Goal: Task Accomplishment & Management: Use online tool/utility

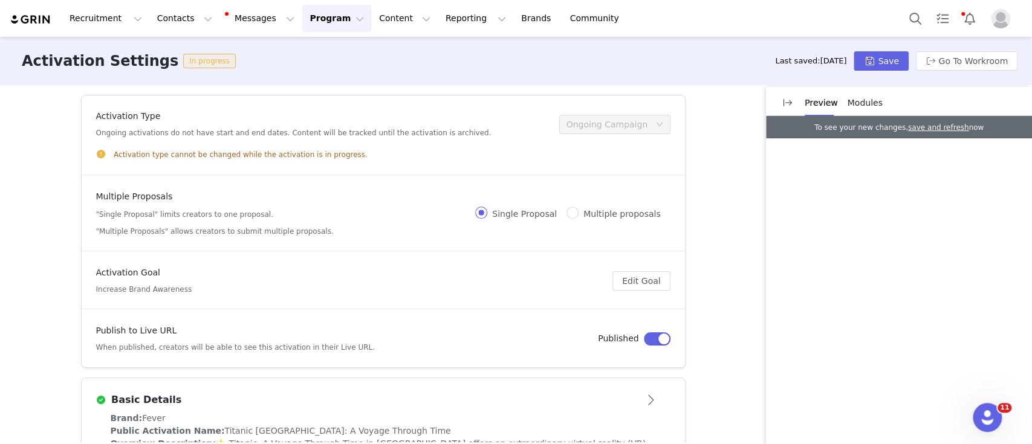
scroll to position [332, 0]
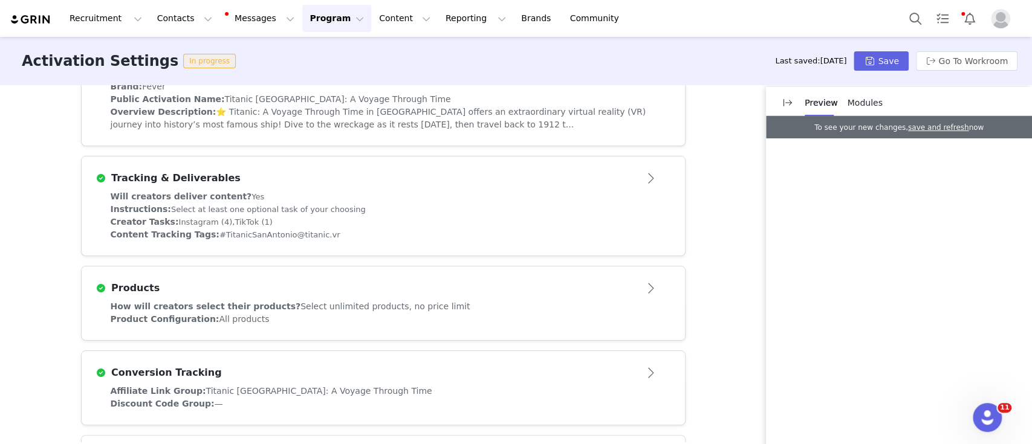
click at [305, 15] on button "Program Program" at bounding box center [336, 18] width 69 height 27
click at [322, 51] on p "Activations" at bounding box center [306, 53] width 47 height 13
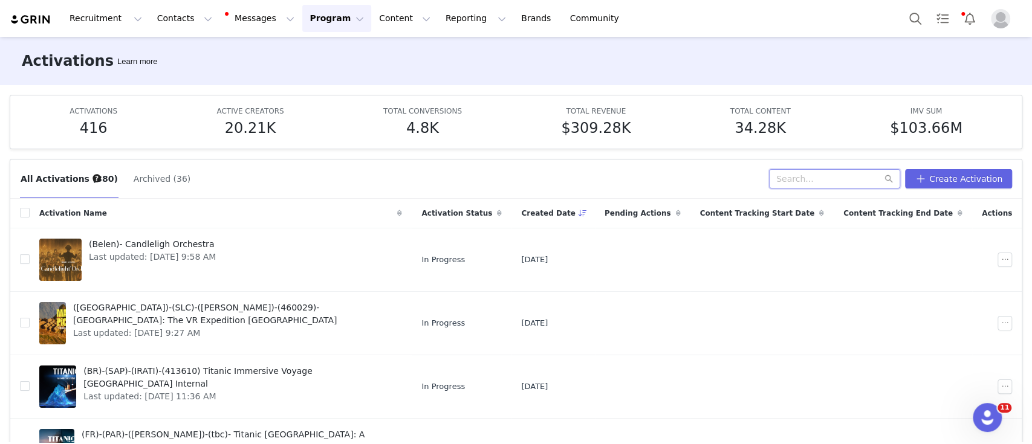
click at [822, 175] on input "text" at bounding box center [834, 178] width 131 height 19
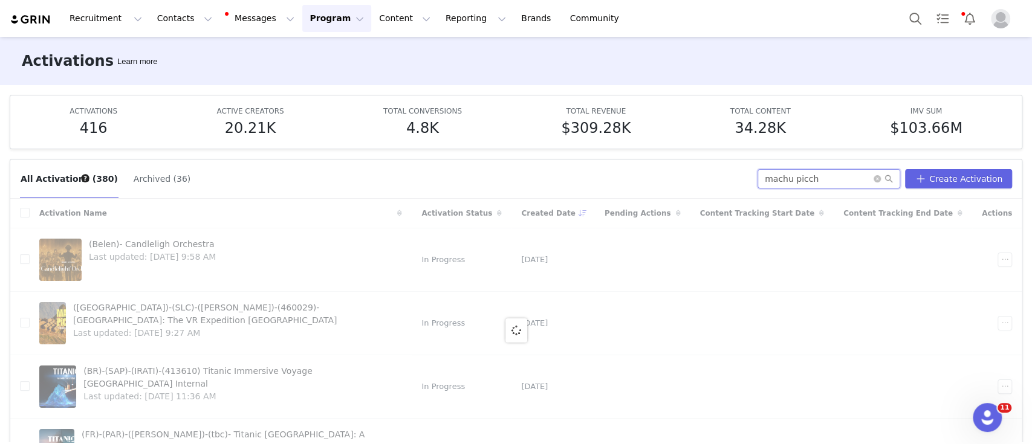
type input "machu picch"
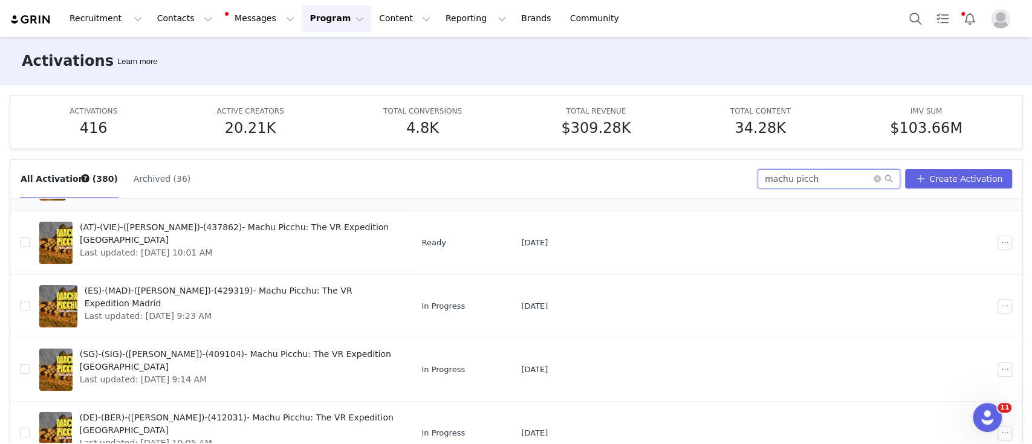
scroll to position [83, 0]
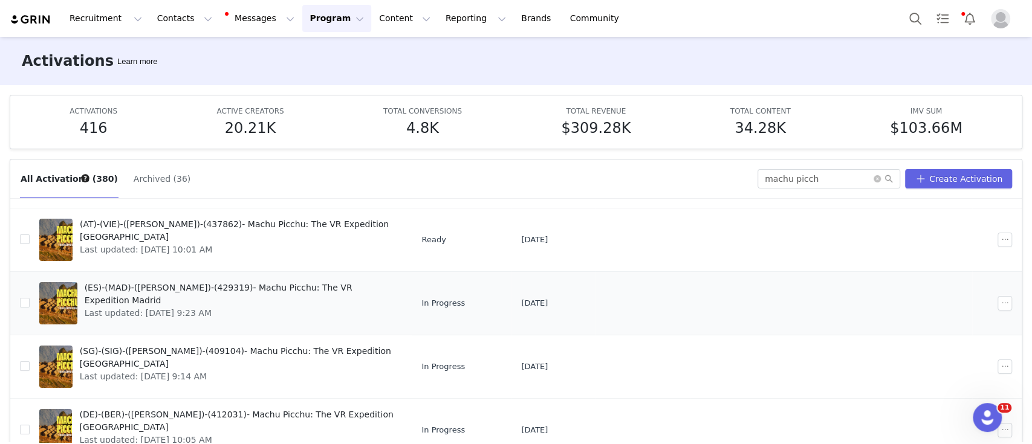
click at [225, 291] on span "(ES)-(MAD)-([PERSON_NAME])-(429319)- Machu Picchu: The VR Expedition Madrid" at bounding box center [240, 294] width 311 height 25
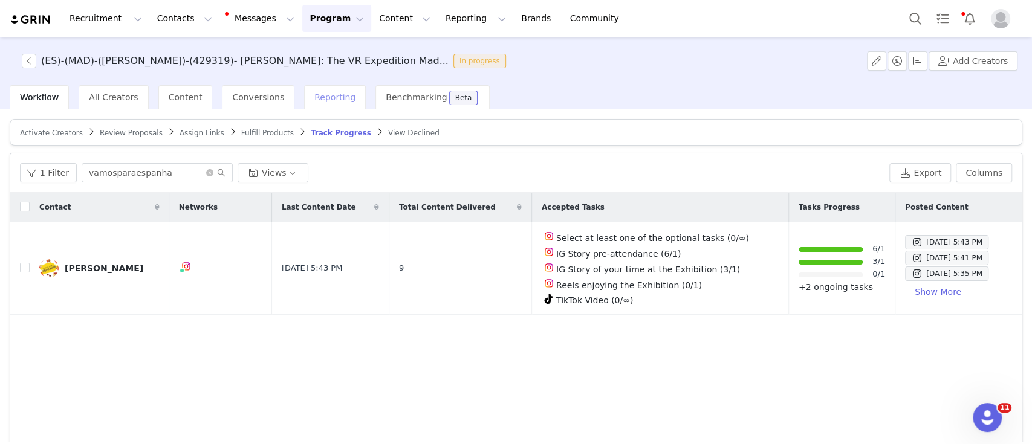
click at [314, 99] on span "Reporting" at bounding box center [334, 97] width 41 height 10
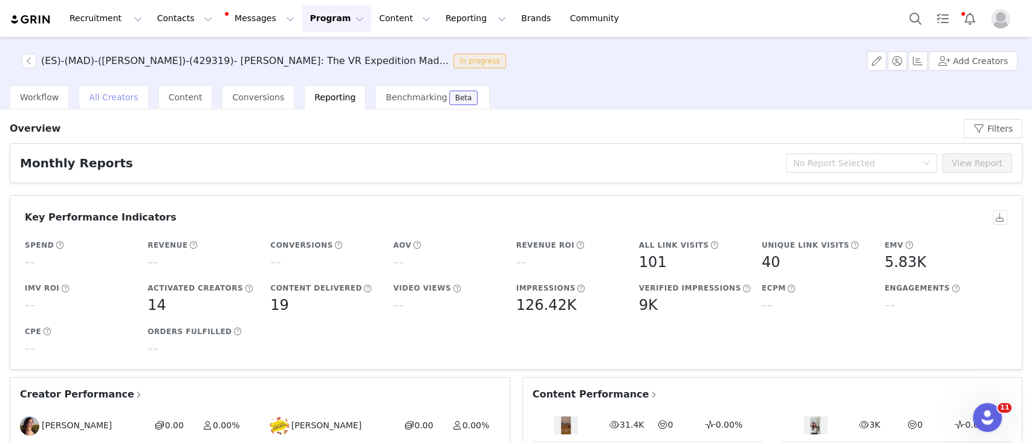
click at [112, 92] on span "All Creators" at bounding box center [113, 97] width 49 height 10
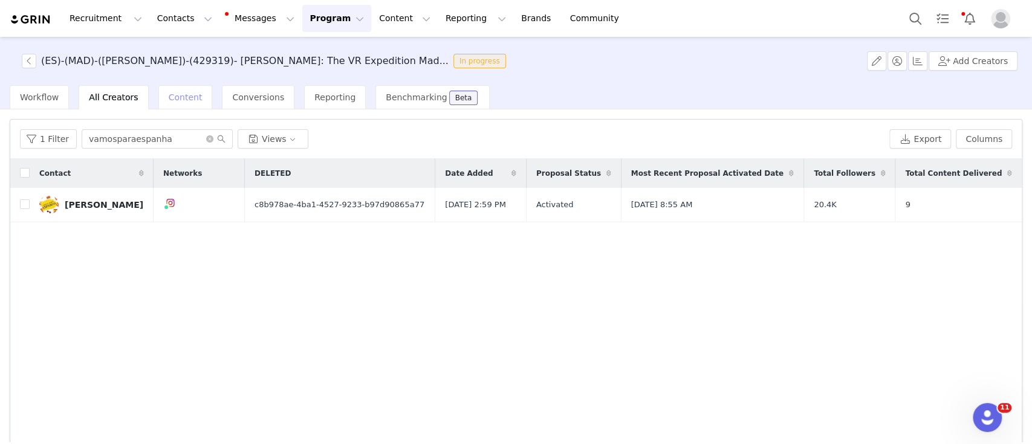
click at [173, 93] on span "Content" at bounding box center [186, 97] width 34 height 10
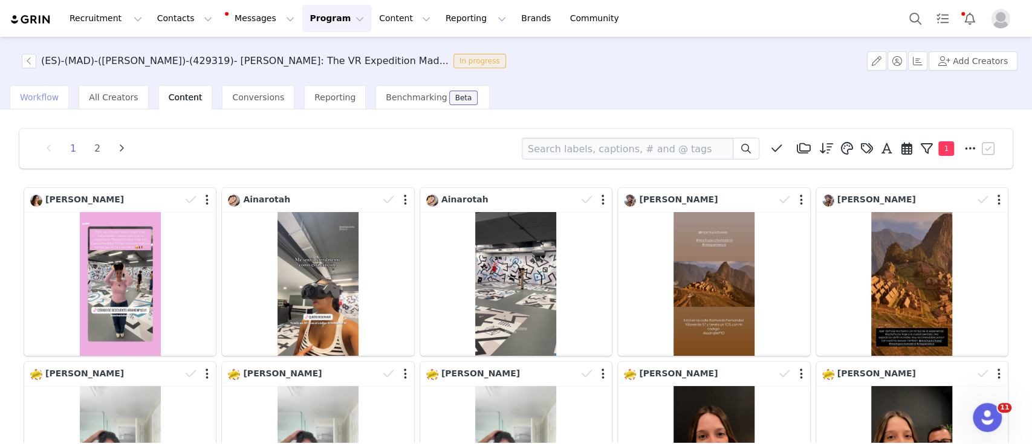
click at [38, 94] on span "Workflow" at bounding box center [39, 97] width 39 height 10
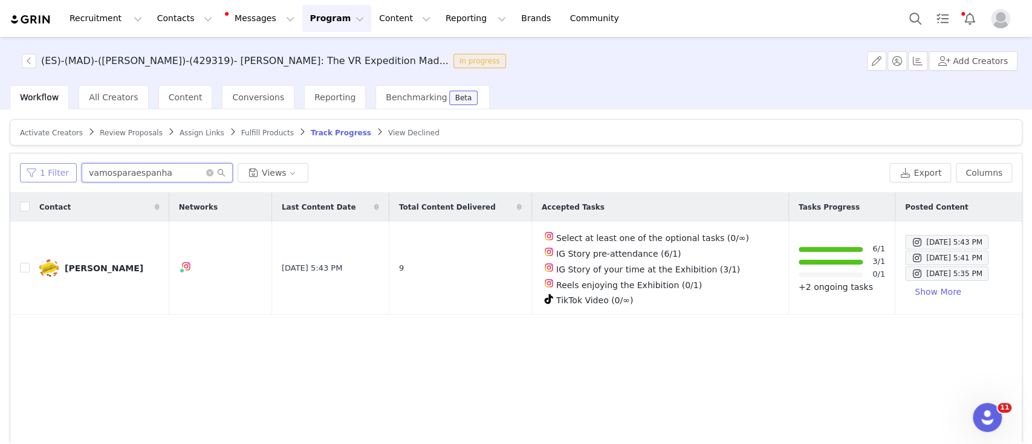
drag, startPoint x: 179, startPoint y: 167, endPoint x: 58, endPoint y: 167, distance: 120.9
click at [58, 167] on div "1 Filter vamosparaespanha Views" at bounding box center [452, 172] width 864 height 19
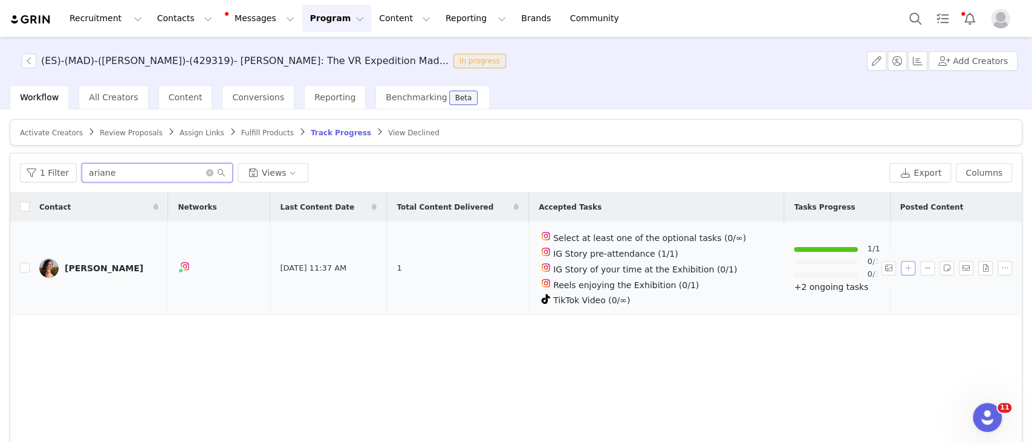
type input "ariane"
click at [900, 266] on button "button" at bounding box center [907, 268] width 15 height 15
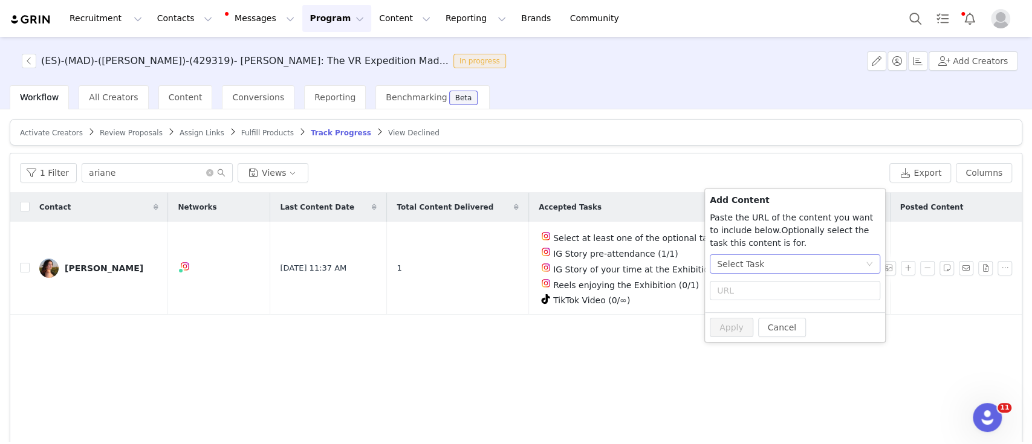
click at [800, 268] on div "Select Task" at bounding box center [791, 264] width 148 height 18
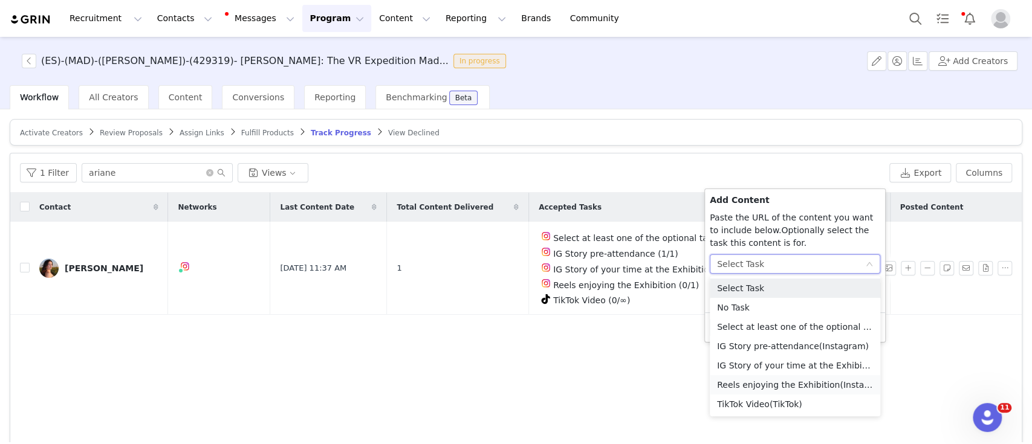
click at [759, 384] on li "Reels enjoying the Exhibition (Instagram)" at bounding box center [794, 384] width 170 height 19
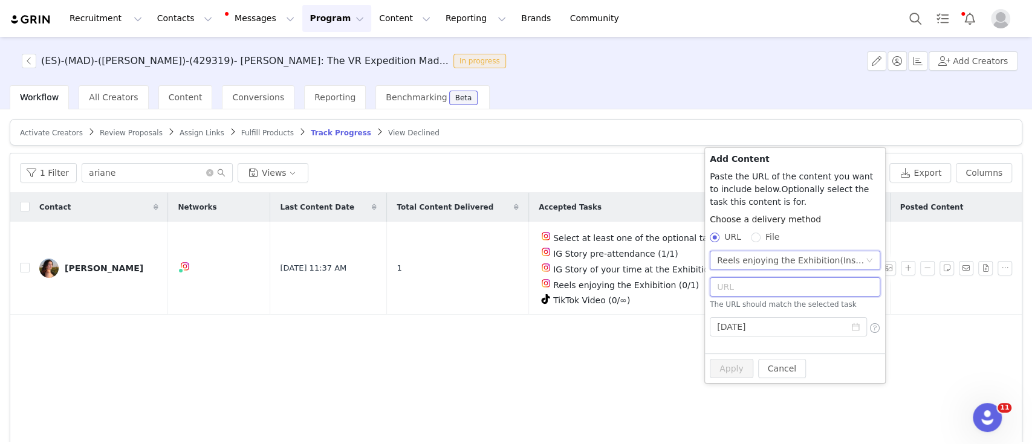
click at [737, 284] on input "text" at bounding box center [794, 286] width 170 height 19
paste input "[URL][DOMAIN_NAME]"
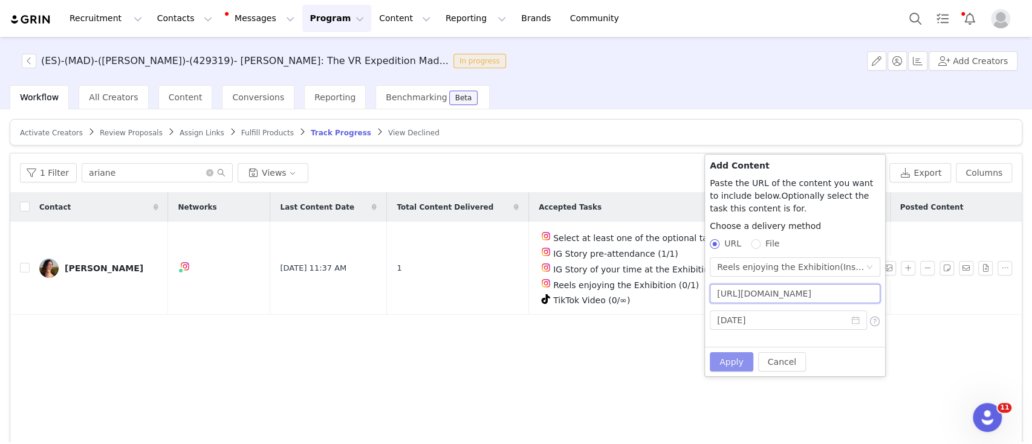
type input "[URL][DOMAIN_NAME]"
click at [720, 369] on button "Apply" at bounding box center [731, 361] width 44 height 19
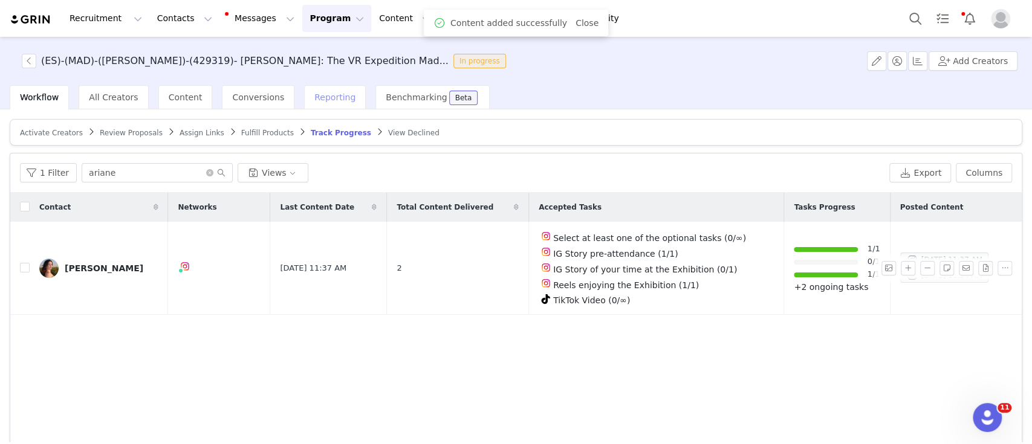
click at [321, 94] on span "Reporting" at bounding box center [334, 97] width 41 height 10
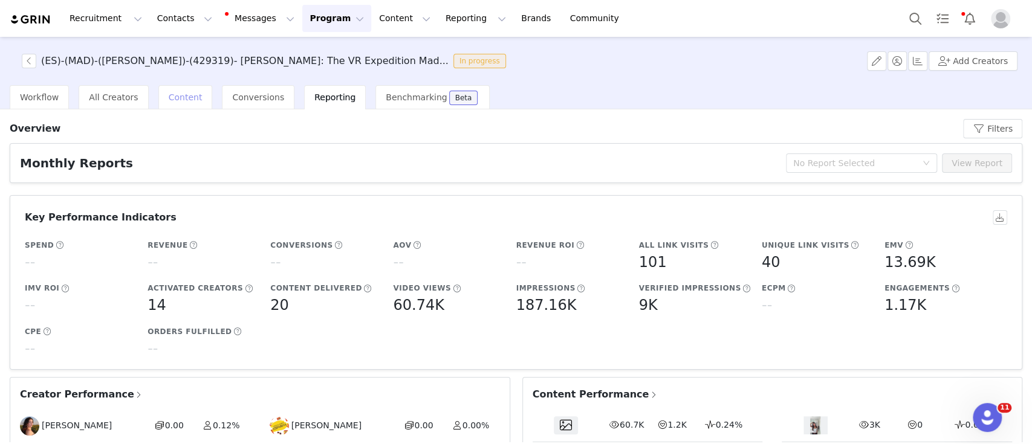
click at [169, 95] on span "Content" at bounding box center [186, 97] width 34 height 10
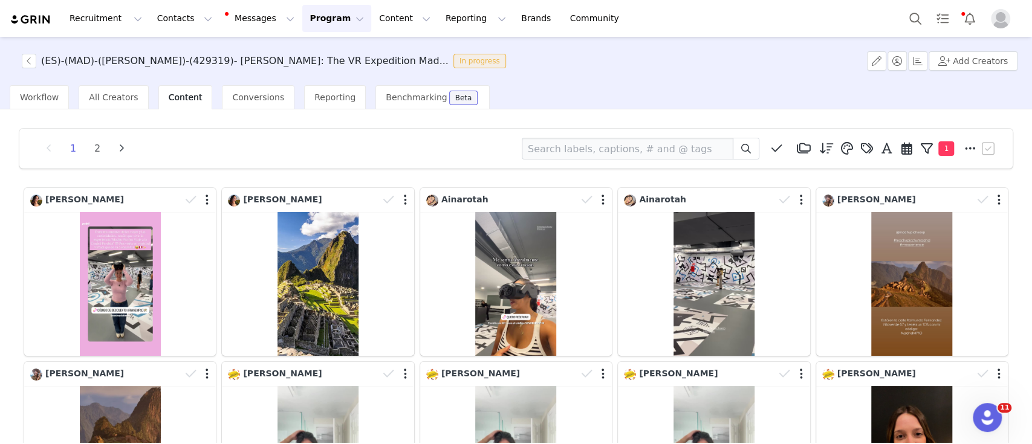
click at [312, 22] on button "Program Program" at bounding box center [336, 18] width 69 height 27
click at [312, 53] on p "Activations" at bounding box center [306, 53] width 47 height 13
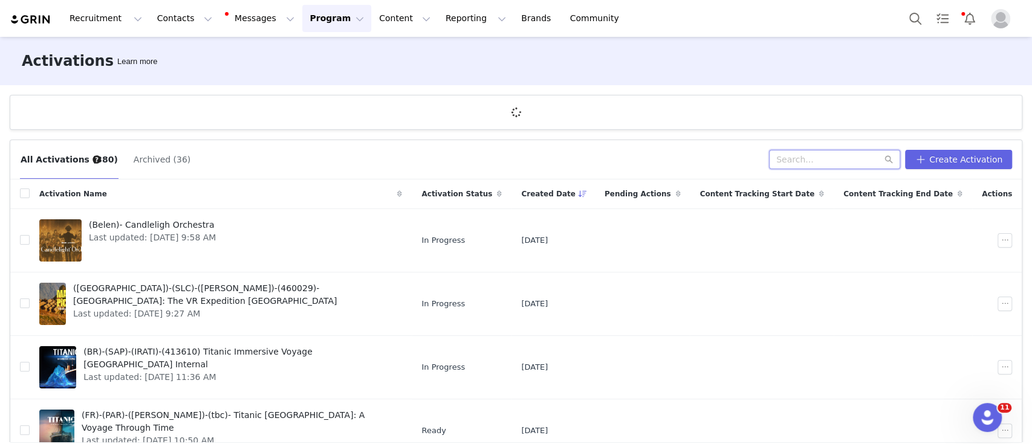
click at [813, 157] on input "text" at bounding box center [834, 159] width 131 height 19
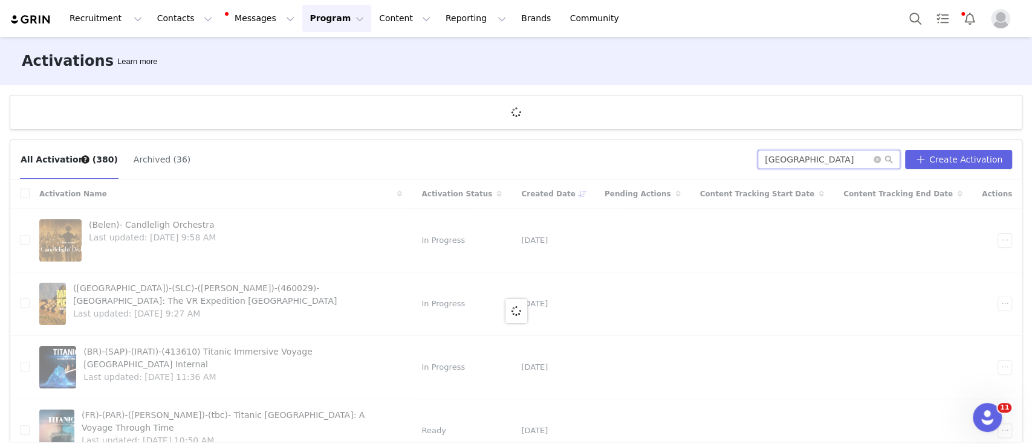
type input "[GEOGRAPHIC_DATA]"
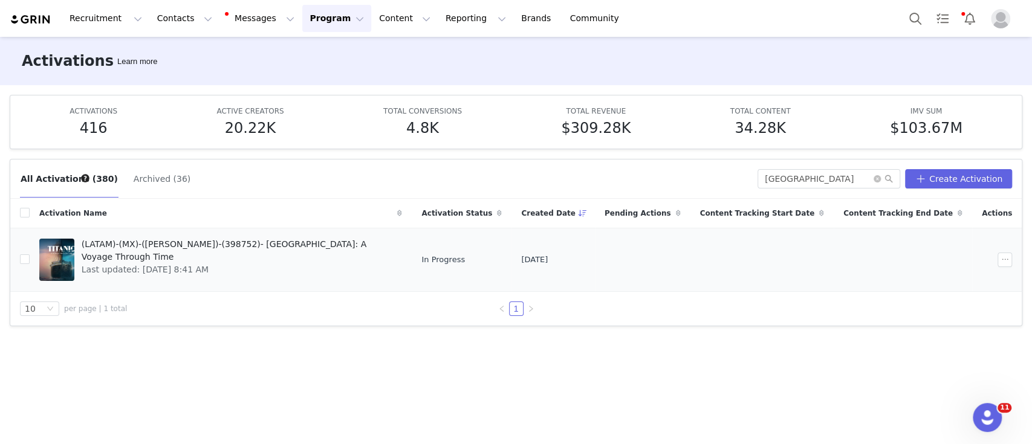
click at [203, 244] on span "(LATAM)-(MX)-([PERSON_NAME])-(398752)- [GEOGRAPHIC_DATA]: A Voyage Through Time" at bounding box center [239, 250] width 314 height 25
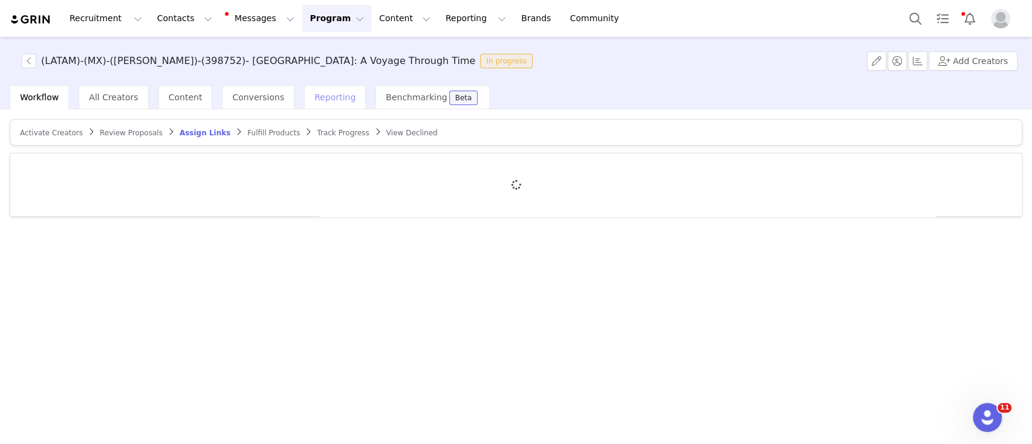
click at [321, 102] on span "Reporting" at bounding box center [334, 97] width 41 height 10
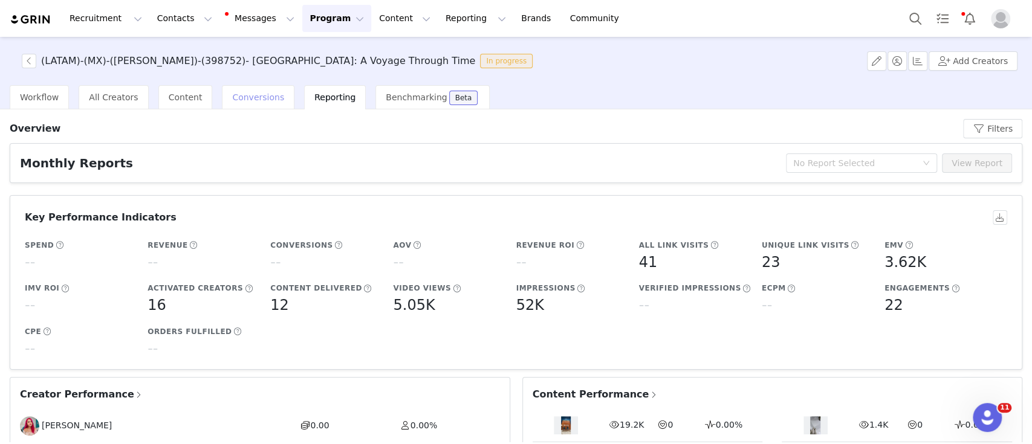
click at [232, 100] on span "Conversions" at bounding box center [258, 97] width 52 height 10
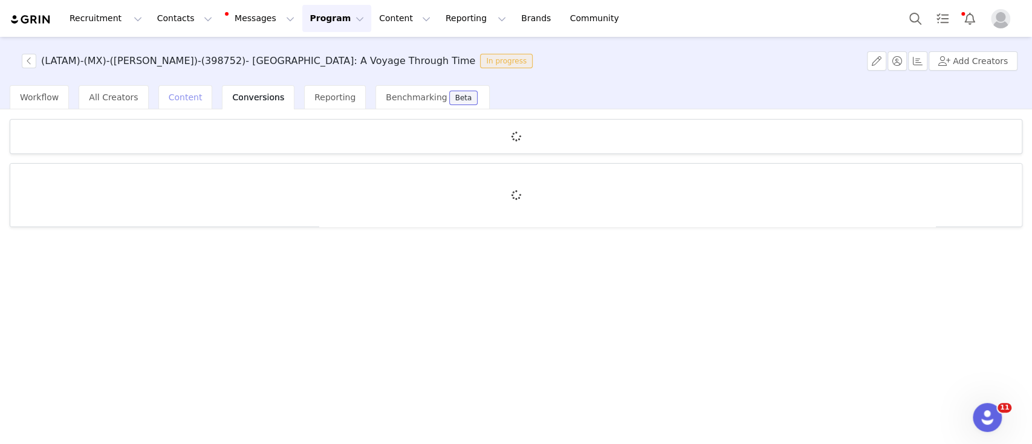
click at [174, 90] on div "Content" at bounding box center [185, 97] width 54 height 24
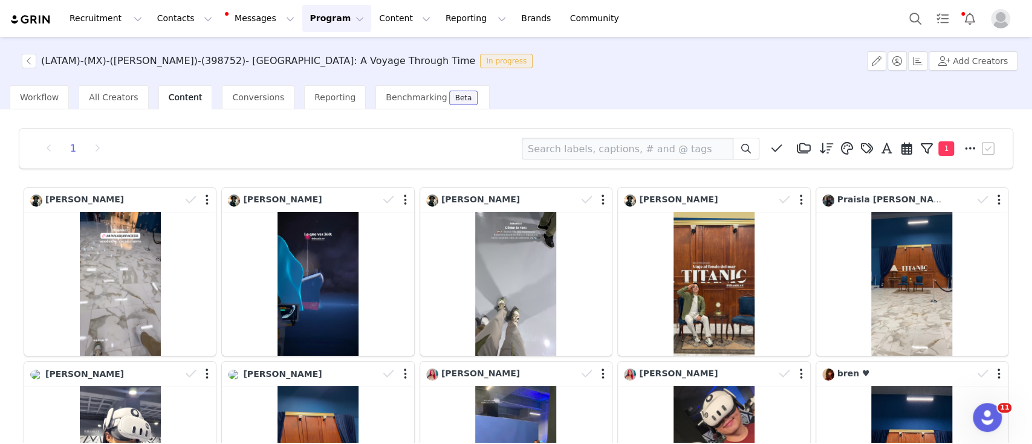
click at [302, 18] on button "Program Program" at bounding box center [336, 18] width 69 height 27
click at [319, 51] on p "Activations" at bounding box center [306, 53] width 47 height 13
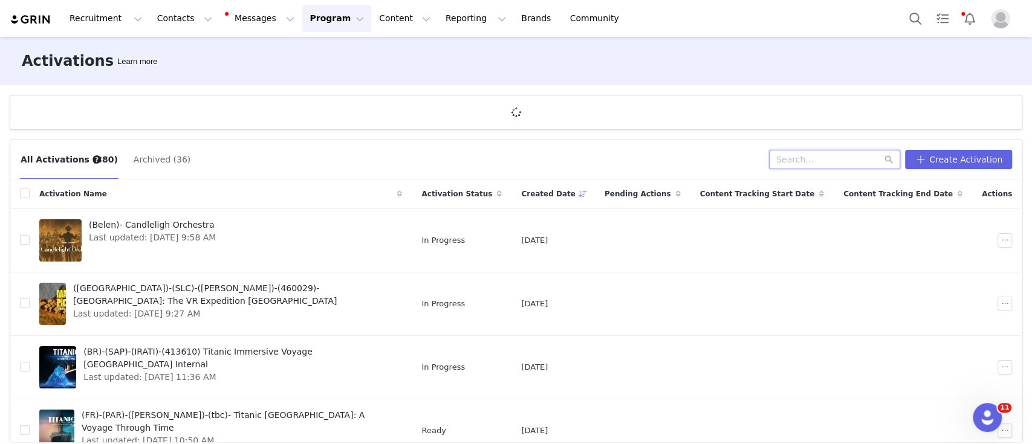
click at [797, 161] on input "text" at bounding box center [834, 159] width 131 height 19
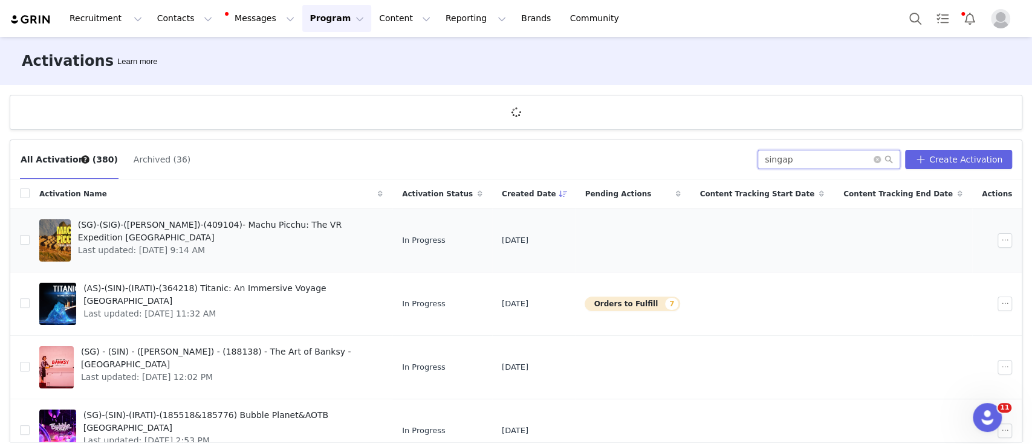
type input "singap"
click at [149, 227] on span "(SG)-(SIG)-([PERSON_NAME])-(409104)- Machu Picchu: The VR Expedition [GEOGRAPHI…" at bounding box center [226, 231] width 297 height 25
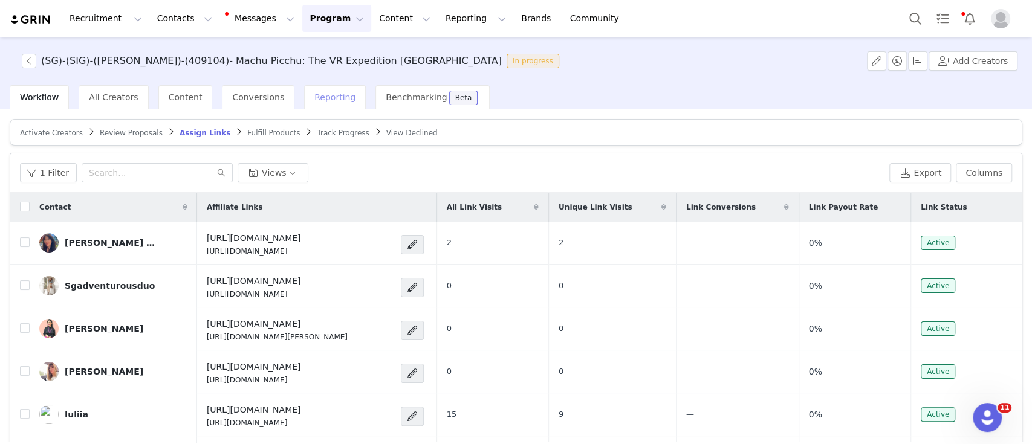
click at [318, 101] on span "Reporting" at bounding box center [334, 97] width 41 height 10
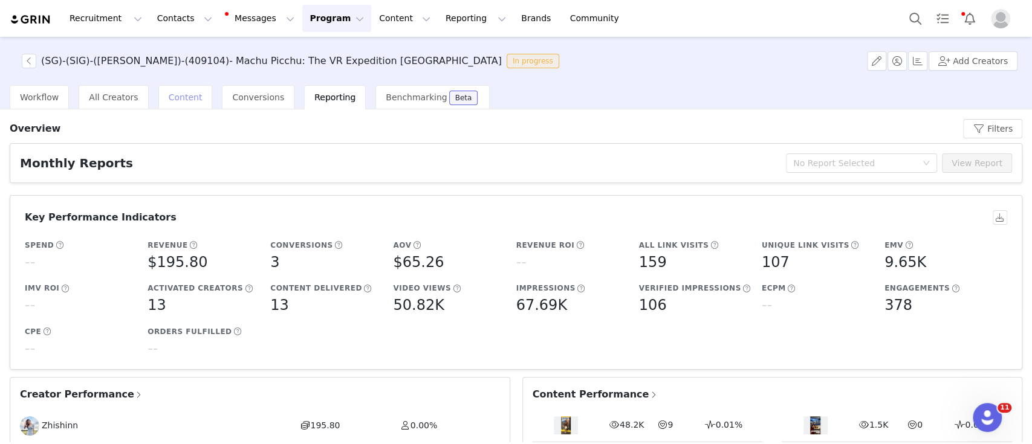
click at [166, 104] on div "Content" at bounding box center [185, 97] width 54 height 24
